Goal: Task Accomplishment & Management: Manage account settings

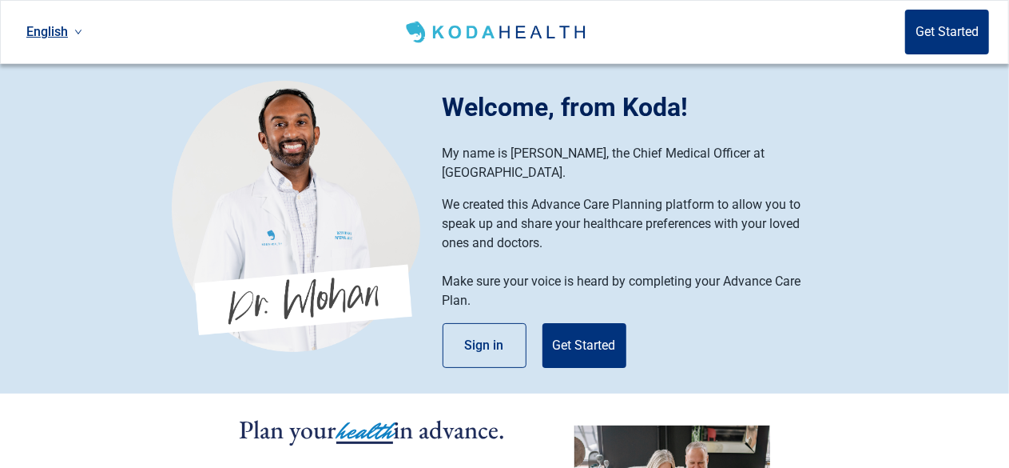
click at [51, 39] on link "English" at bounding box center [54, 31] width 69 height 26
click at [36, 103] on span "Español" at bounding box center [54, 97] width 50 height 18
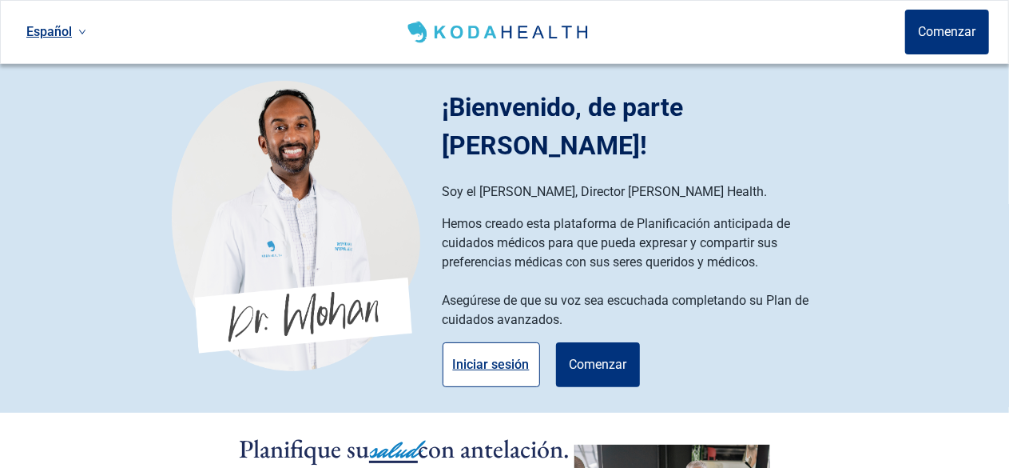
click at [502, 342] on button "Iniciar sesión" at bounding box center [492, 364] width 98 height 45
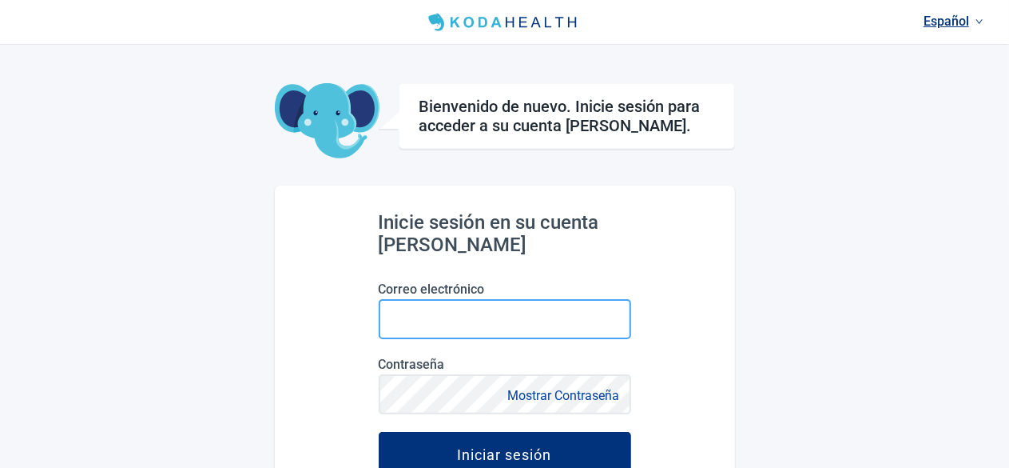
click at [502, 327] on input "Correo electrónico" at bounding box center [505, 319] width 253 height 40
type input "[EMAIL_ADDRESS][DOMAIN_NAME]"
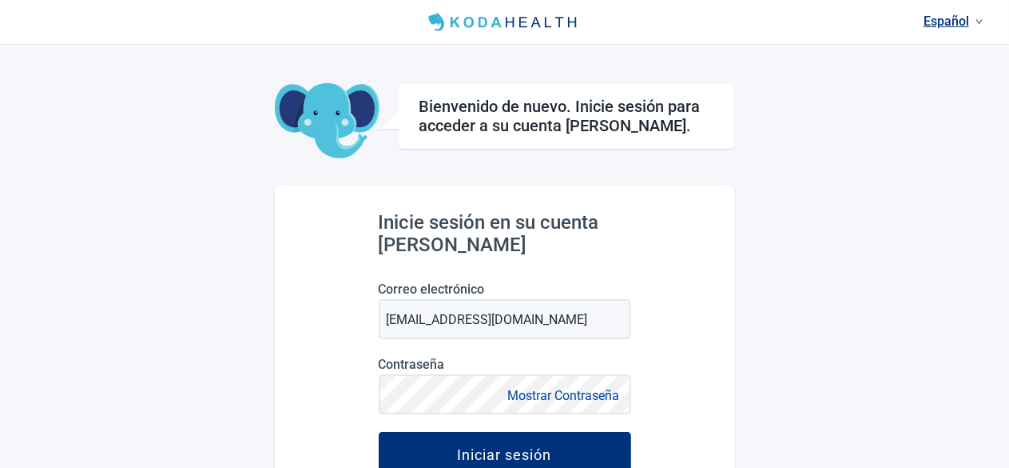
click at [536, 399] on button "Mostrar Contraseña" at bounding box center [564, 395] width 121 height 22
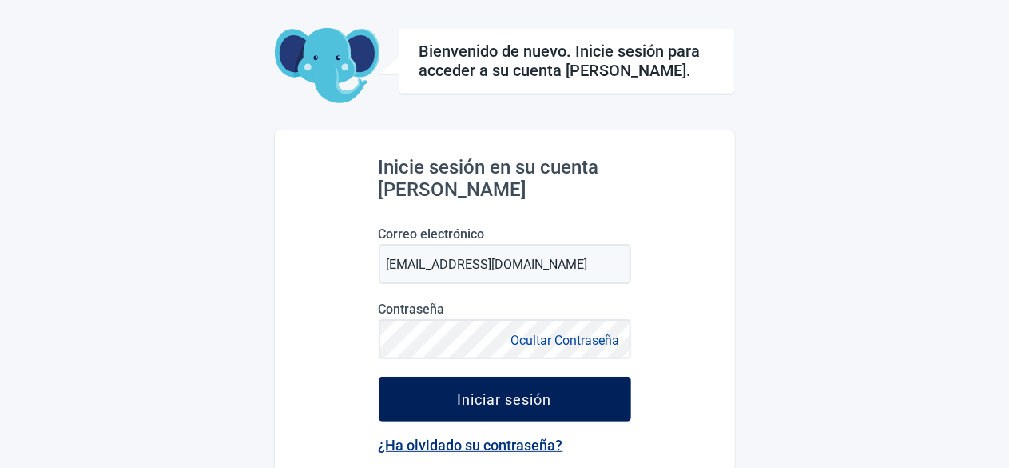
scroll to position [80, 0]
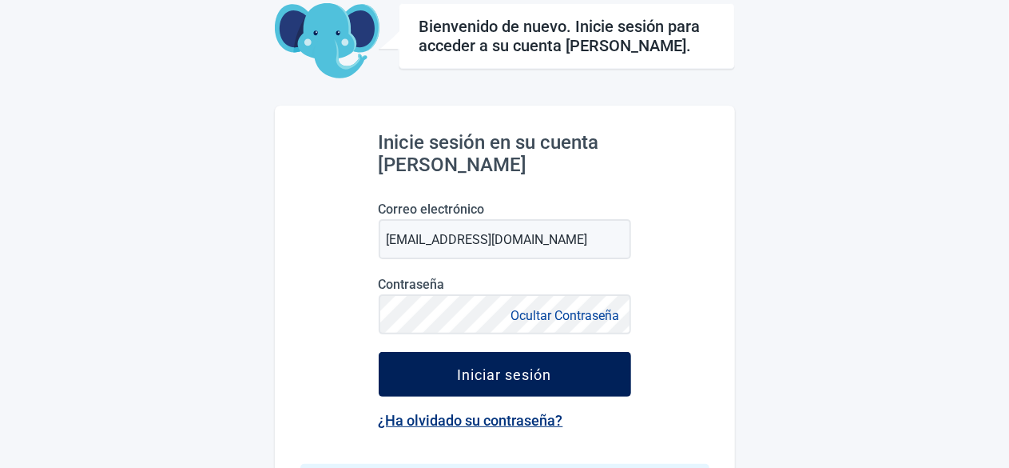
click at [510, 373] on div "Iniciar sesión" at bounding box center [505, 374] width 94 height 16
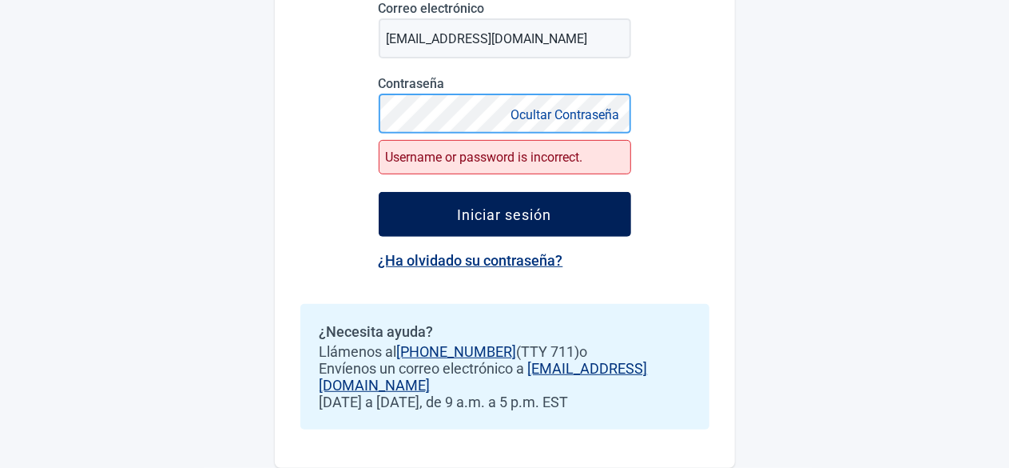
scroll to position [281, 0]
click at [496, 217] on div "Iniciar sesión" at bounding box center [505, 214] width 94 height 16
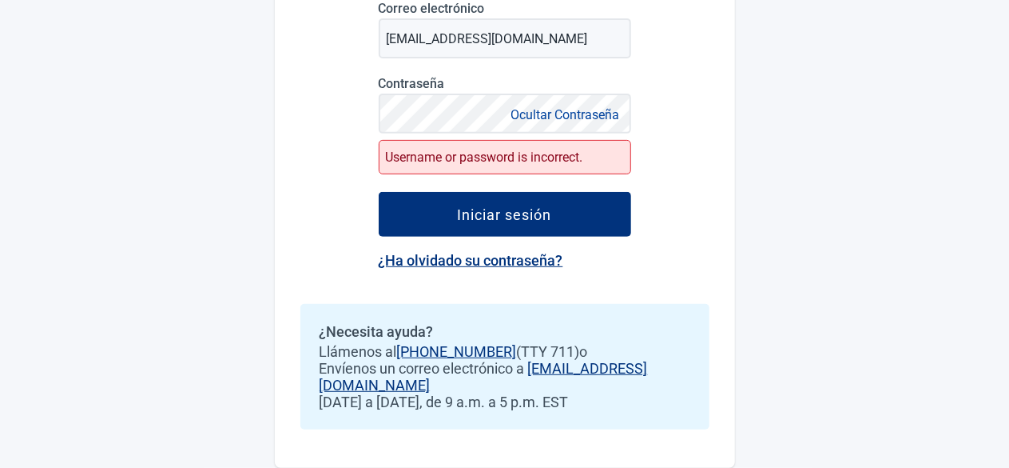
click at [492, 265] on link "¿Ha olvidado su contraseña?" at bounding box center [471, 260] width 185 height 17
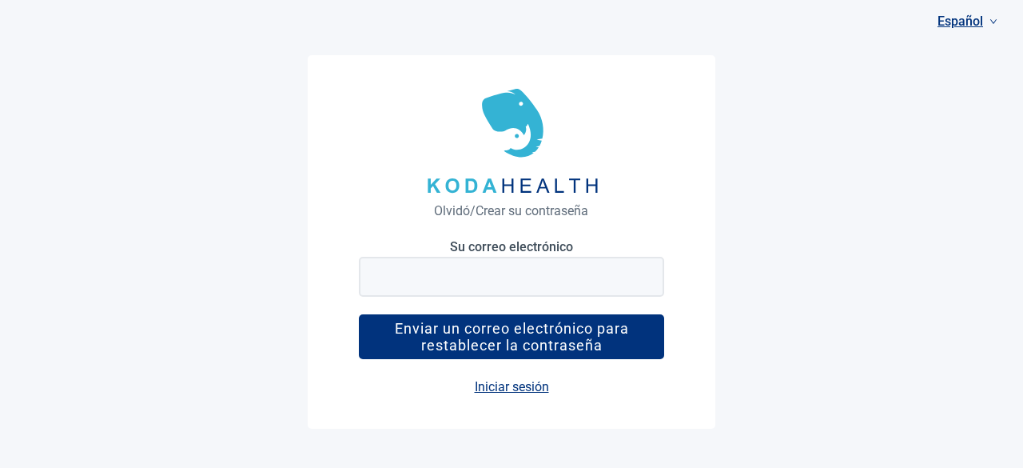
click at [625, 228] on div "Olvidó/Crear su contraseña Su correo electrónico Enviar un correo electrónico p…" at bounding box center [512, 241] width 408 height 372
click at [958, 193] on div "Olvidó/Crear su contraseña Su correo electrónico Enviar un correo electrónico p…" at bounding box center [511, 234] width 1023 height 468
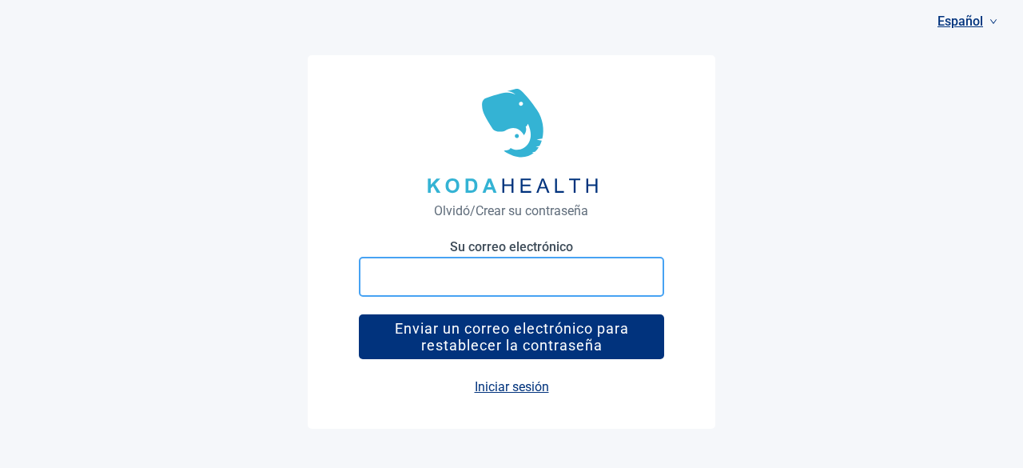
click at [401, 276] on input at bounding box center [511, 277] width 305 height 40
click at [434, 279] on input at bounding box center [511, 277] width 305 height 40
type input "[EMAIL_ADDRESS][DOMAIN_NAME]"
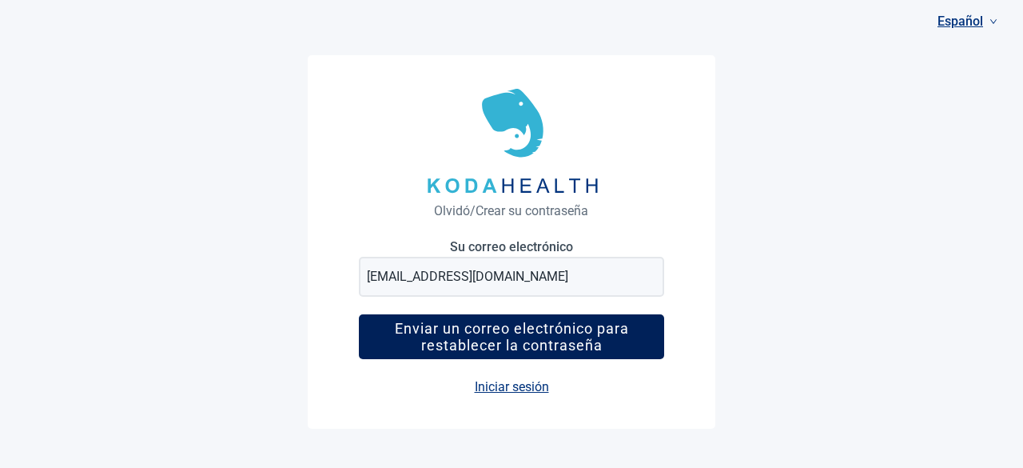
click at [528, 348] on div "Enviar un correo electrónico para restablecer la contraseña" at bounding box center [512, 337] width 280 height 34
